Goal: Communication & Community: Share content

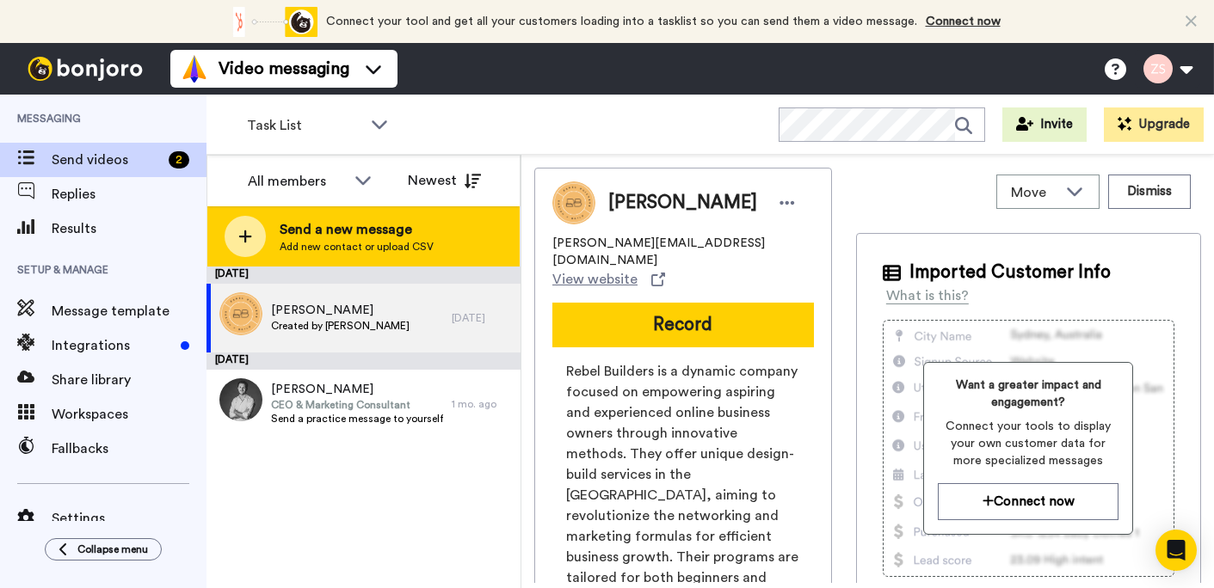
click at [391, 231] on span "Send a new message" at bounding box center [357, 229] width 154 height 21
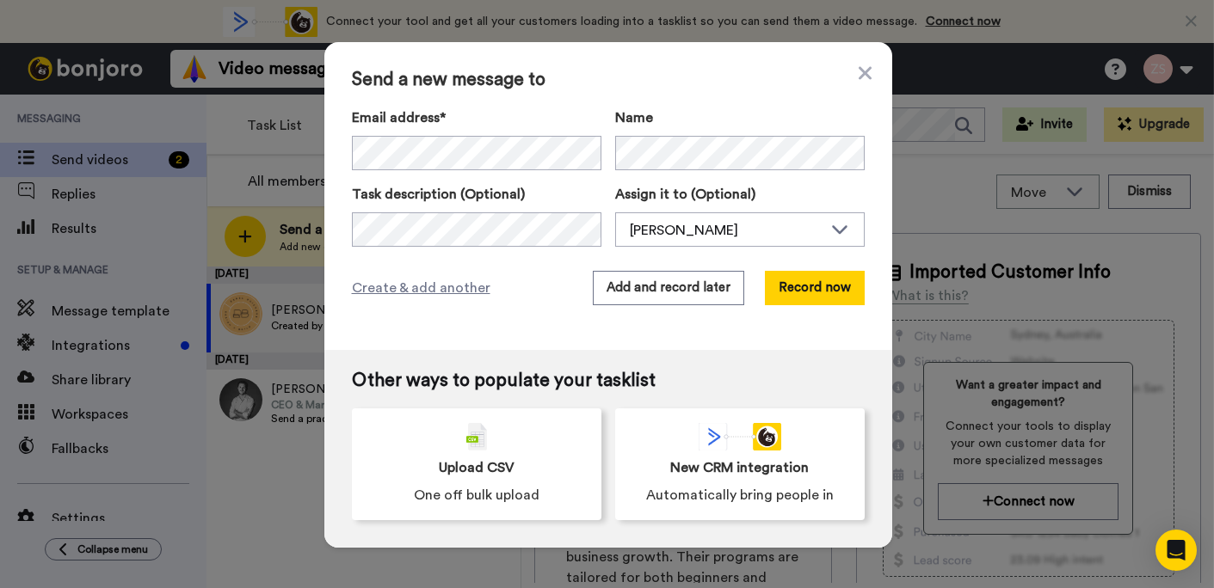
click at [561, 83] on span "Send a new message to" at bounding box center [608, 80] width 513 height 21
click at [802, 296] on button "Record now" at bounding box center [815, 288] width 100 height 34
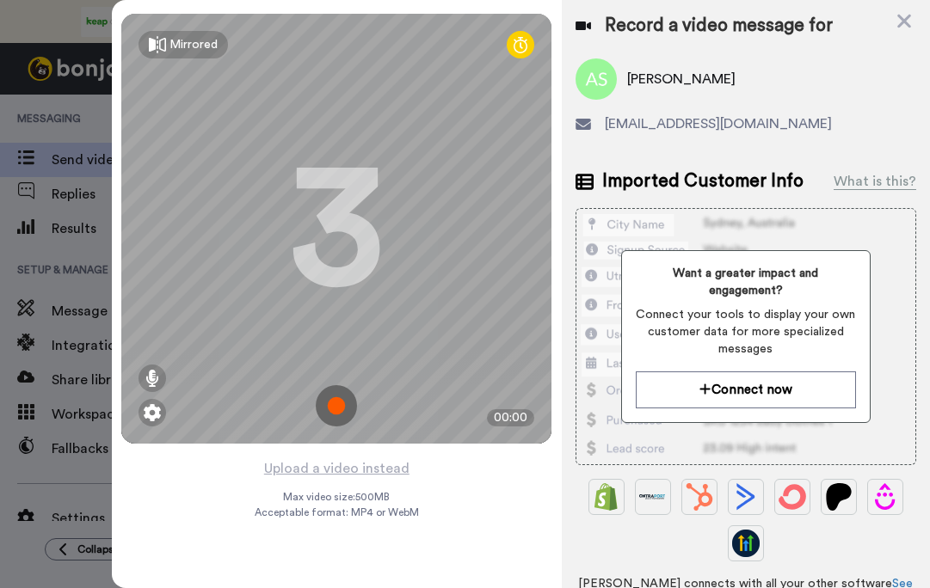
click at [331, 410] on img at bounding box center [336, 405] width 41 height 41
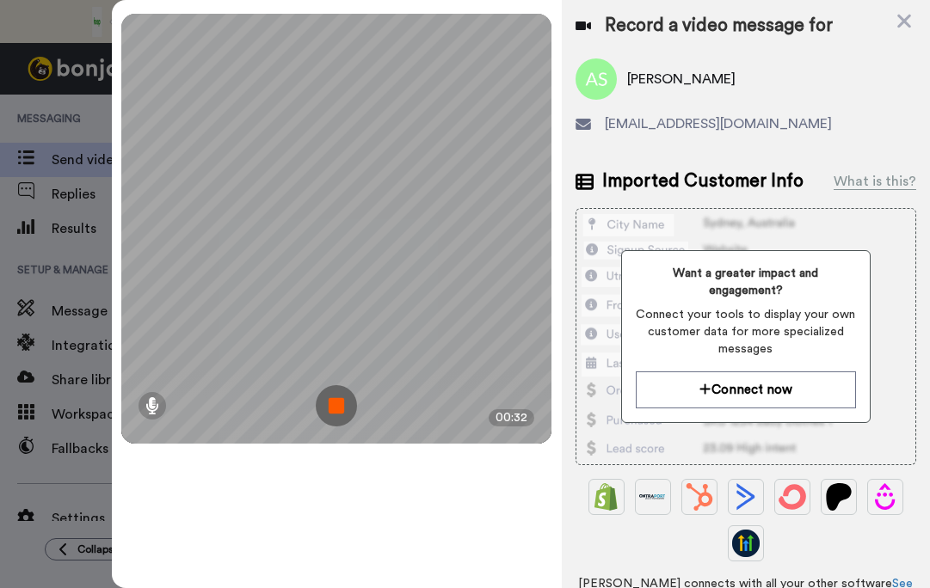
click at [340, 402] on img at bounding box center [336, 405] width 41 height 41
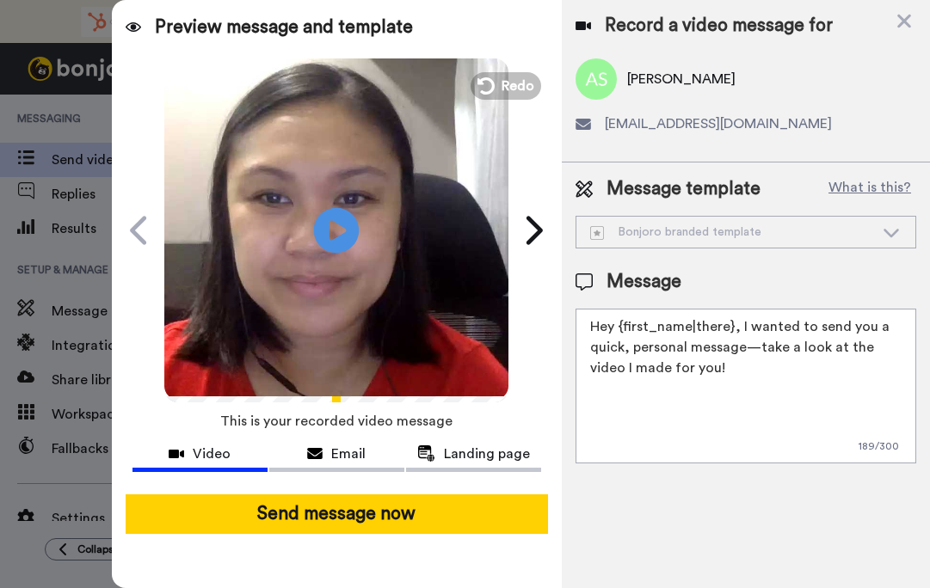
click at [320, 227] on icon at bounding box center [337, 230] width 46 height 46
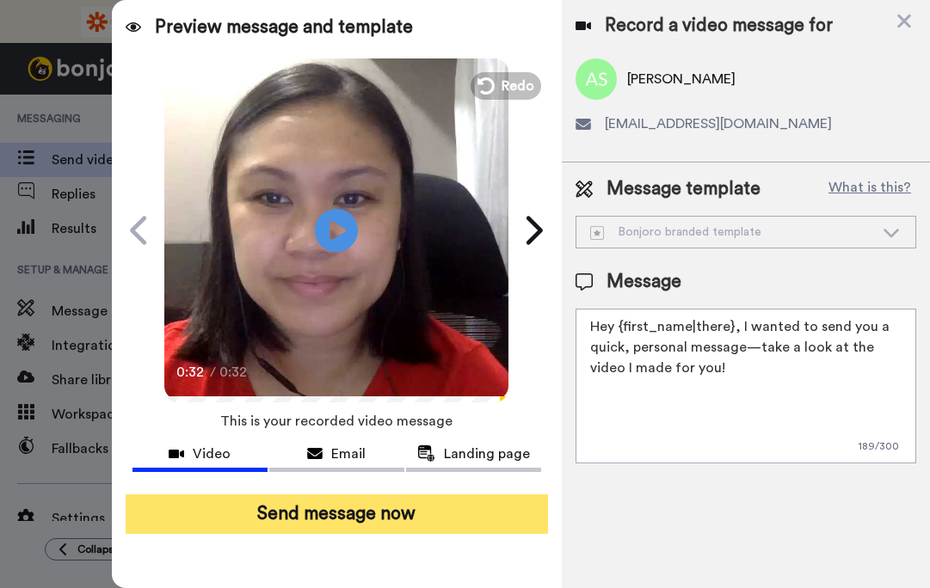
click at [316, 515] on button "Send message now" at bounding box center [337, 515] width 422 height 40
